Goal: Task Accomplishment & Management: Manage account settings

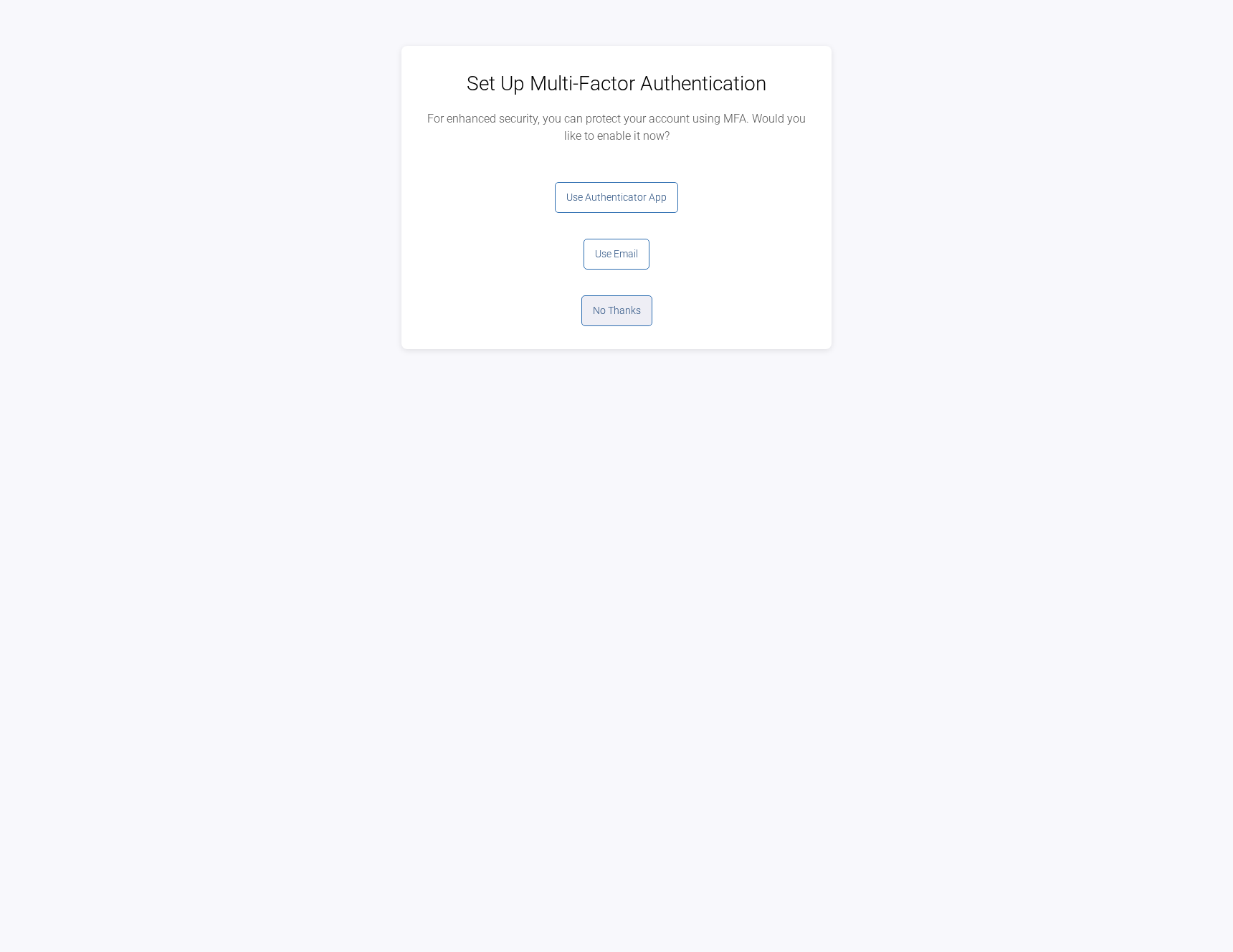
click at [618, 312] on button "No Thanks" at bounding box center [617, 310] width 71 height 31
click at [615, 200] on button "Log Out" at bounding box center [617, 197] width 58 height 31
